Goal: Information Seeking & Learning: Learn about a topic

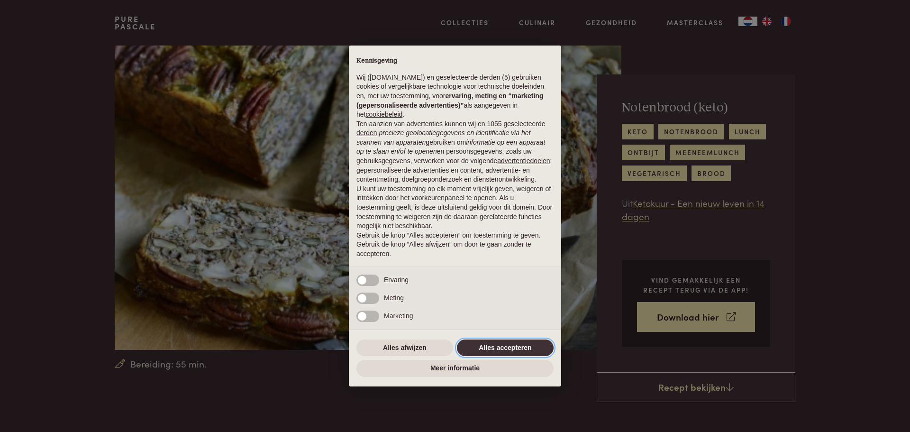
click at [504, 342] on button "Alles accepteren" at bounding box center [505, 347] width 97 height 17
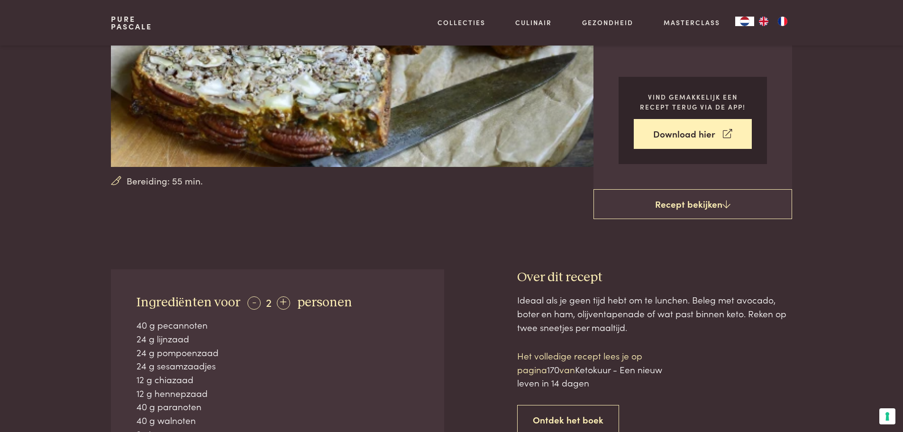
scroll to position [379, 0]
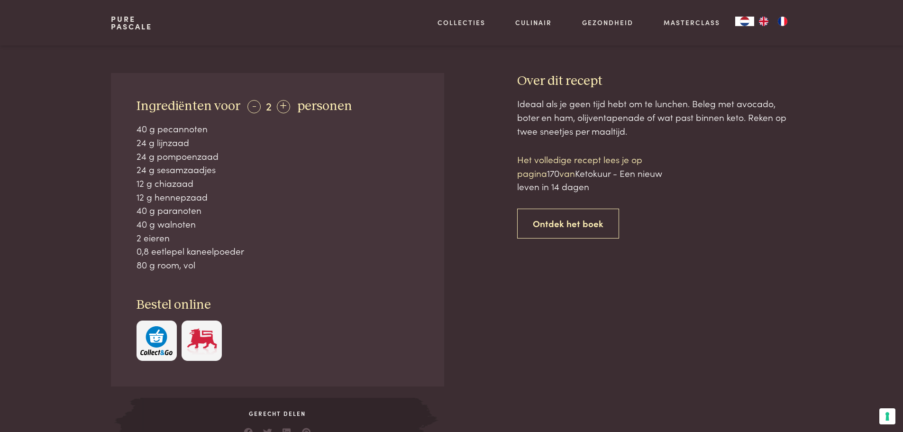
drag, startPoint x: 200, startPoint y: 115, endPoint x: 232, endPoint y: 262, distance: 149.9
click at [232, 262] on div "Ingrediënten voor - 2 + personen 40 g pecannoten 24 g lijnzaad 24 g pompoenzaad…" at bounding box center [277, 229] width 333 height 313
click at [232, 262] on div "80 g room, vol" at bounding box center [278, 265] width 283 height 14
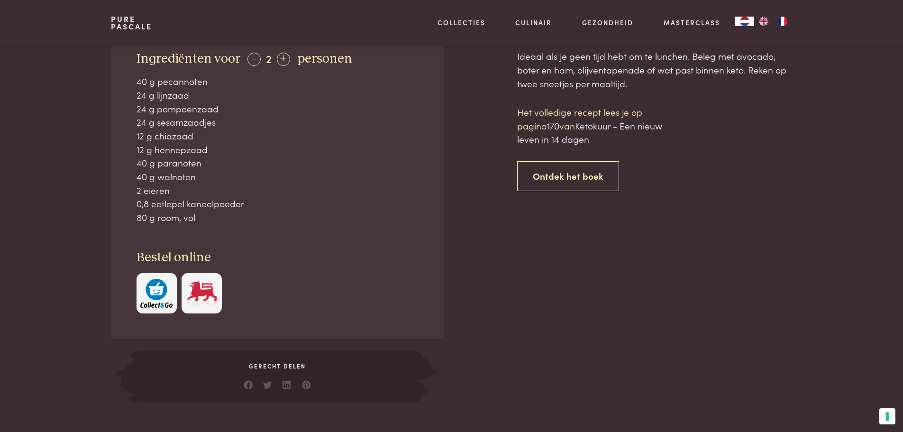
scroll to position [284, 0]
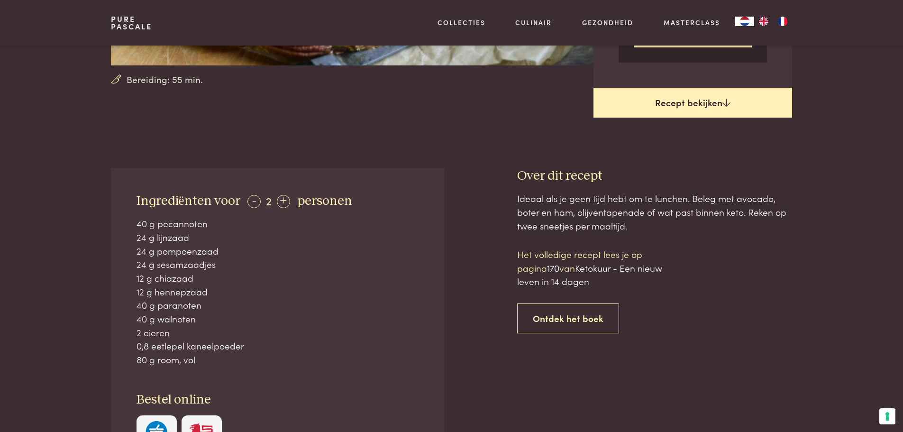
click at [699, 97] on link "Recept bekijken" at bounding box center [692, 103] width 199 height 30
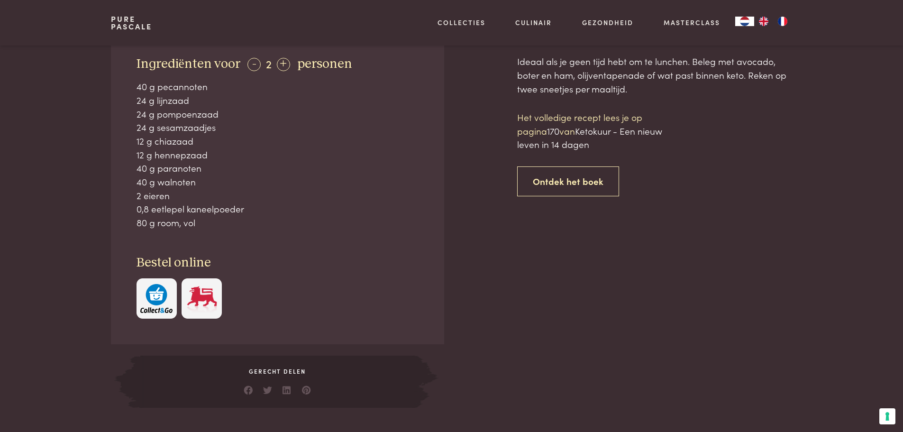
scroll to position [405, 0]
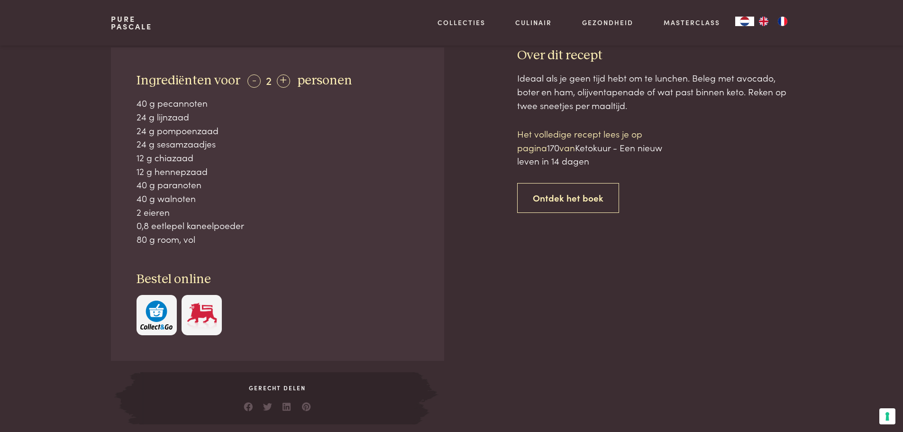
drag, startPoint x: 582, startPoint y: 103, endPoint x: 672, endPoint y: 174, distance: 114.5
click at [672, 174] on div "Over dit recept Ideaal als je geen tijd hebt om te lunchen. Beleg met avocado, …" at bounding box center [654, 235] width 275 height 377
click at [672, 174] on div "Het volledige recept lees je op pagina 170 van Ketokuur - Een nieuw leven in 14…" at bounding box center [597, 170] width 161 height 86
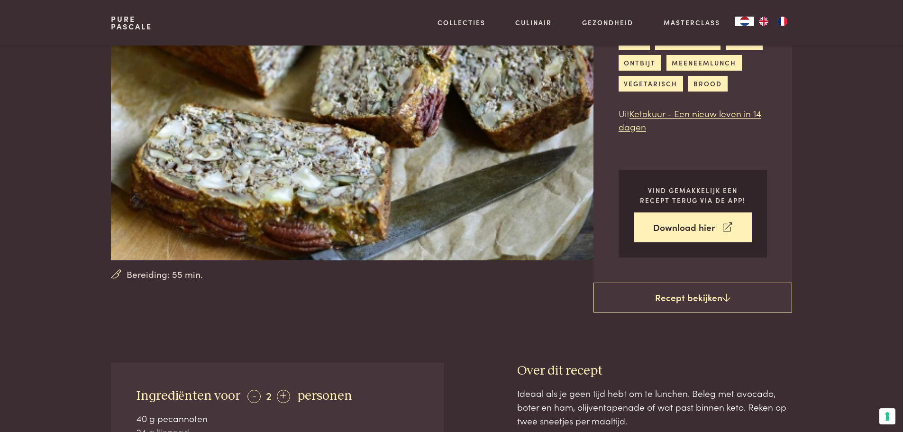
scroll to position [73, 0]
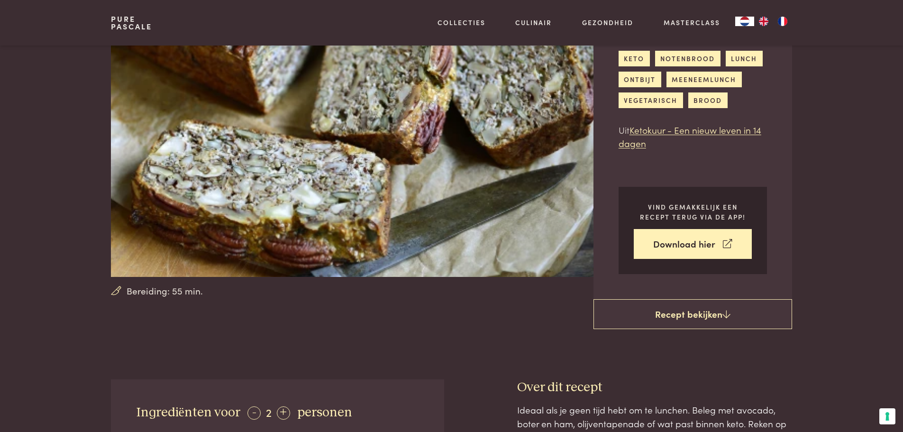
scroll to position [452, 0]
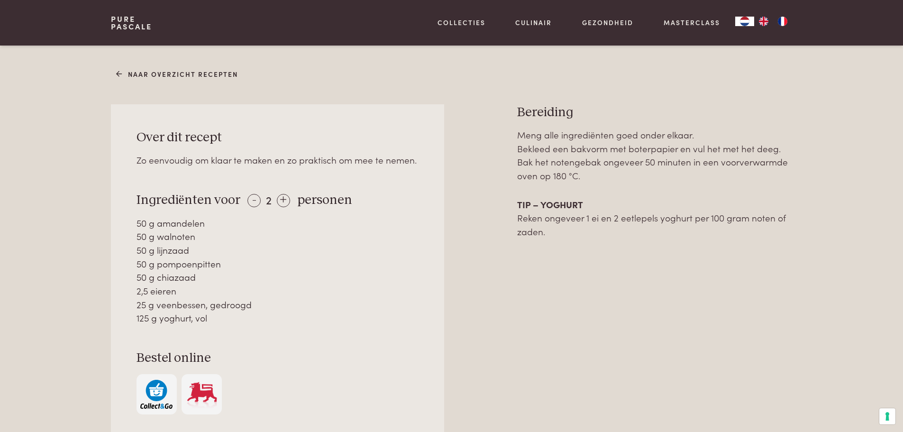
scroll to position [379, 0]
